Goal: Task Accomplishment & Management: Manage account settings

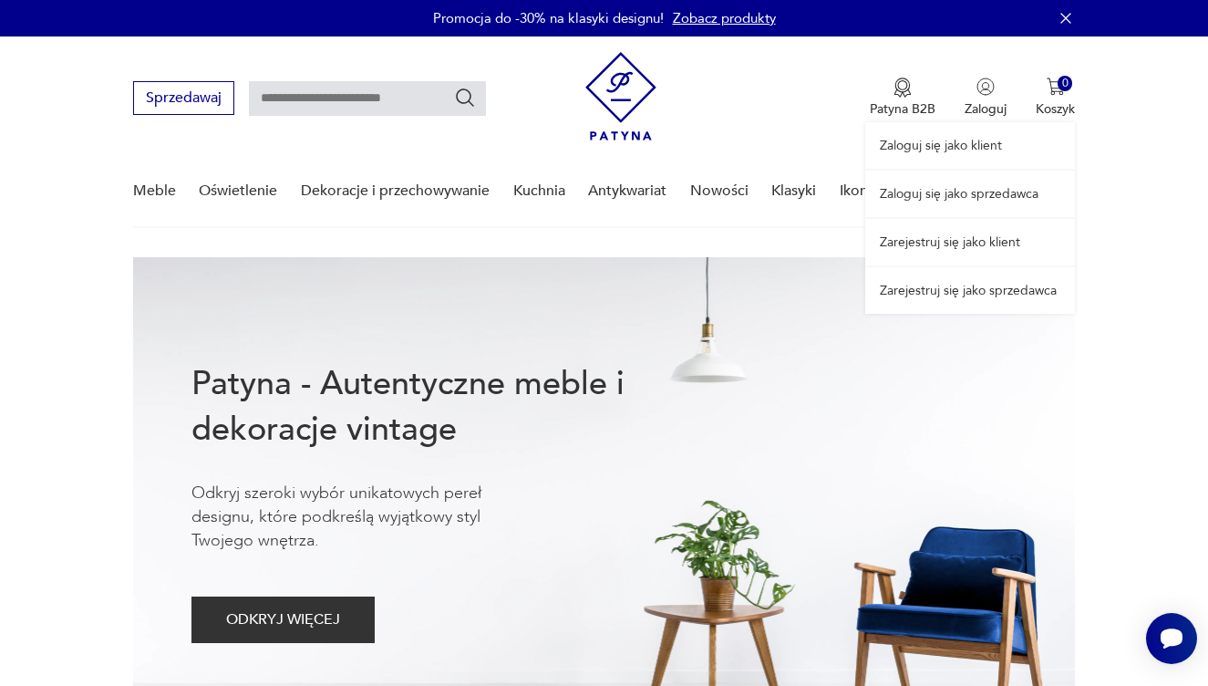
click at [994, 102] on div "Zaloguj się jako klient Zaloguj się jako sprzedawca Zarejestruj się jako klient…" at bounding box center [971, 174] width 210 height 277
click at [971, 193] on link "Zaloguj się jako sprzedawca" at bounding box center [971, 194] width 210 height 47
click at [998, 95] on div "Zaloguj się jako klient Zaloguj się jako sprzedawca Zarejestruj się jako klient…" at bounding box center [971, 174] width 210 height 277
click at [975, 193] on link "Zaloguj się jako sprzedawca" at bounding box center [971, 194] width 210 height 47
click at [999, 90] on div "Zaloguj się jako klient Zaloguj się jako sprzedawca Zarejestruj się jako klient…" at bounding box center [971, 174] width 210 height 277
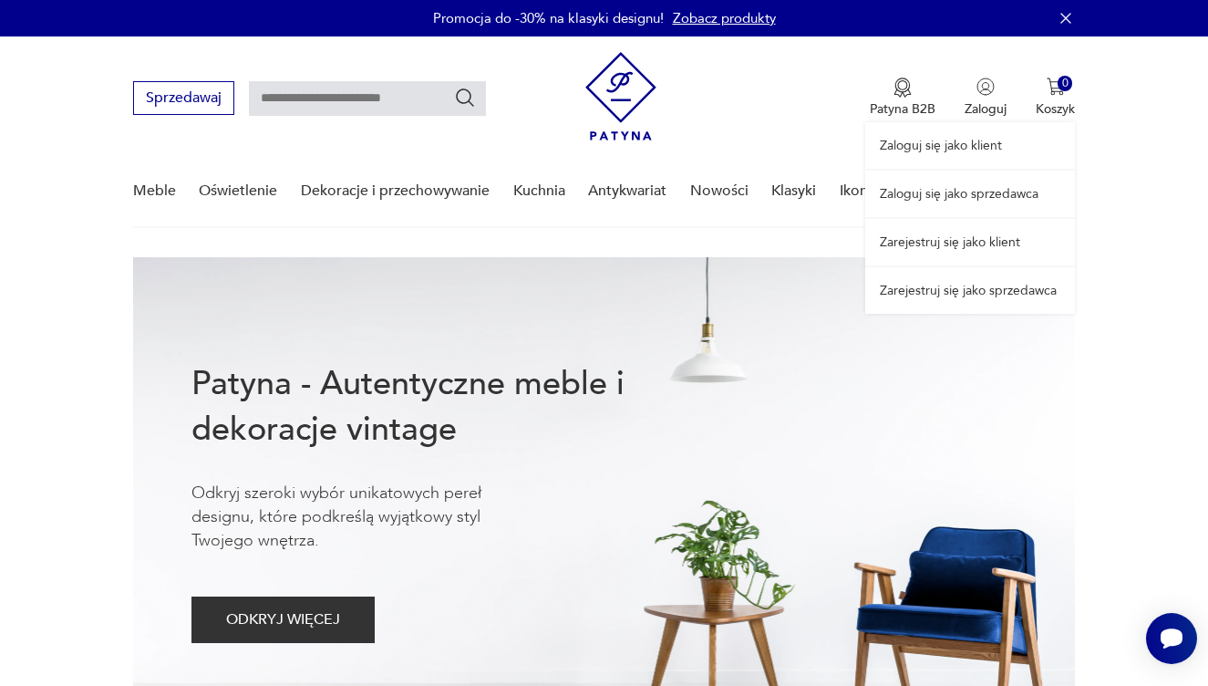
click at [969, 202] on link "Zaloguj się jako sprzedawca" at bounding box center [971, 194] width 210 height 47
